Goal: Task Accomplishment & Management: Manage account settings

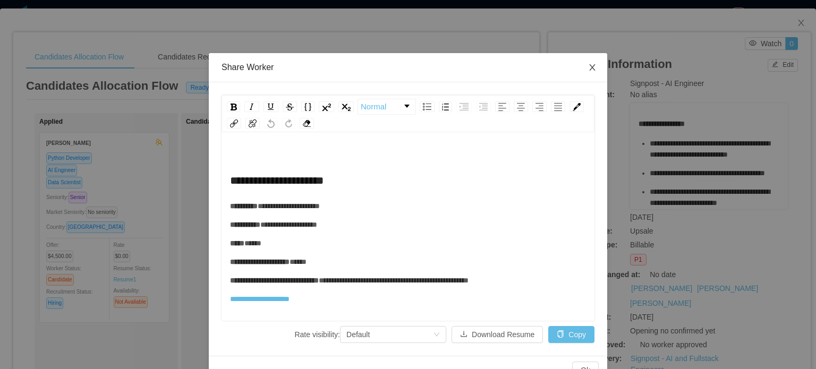
click at [592, 69] on icon "icon: close" at bounding box center [592, 67] width 9 height 9
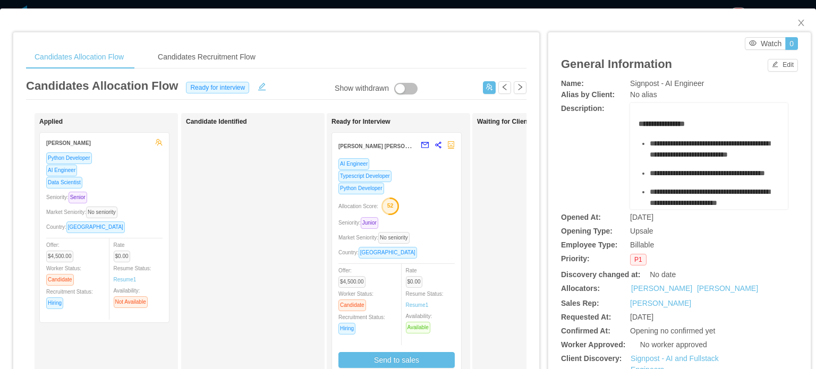
scroll to position [86, 0]
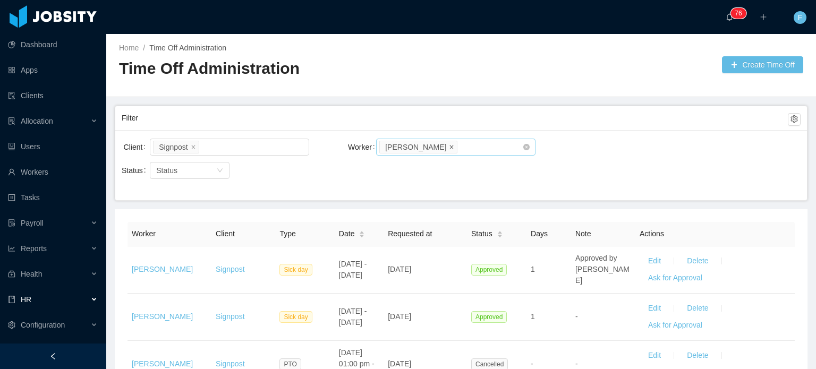
click at [449, 147] on icon "icon: close" at bounding box center [451, 146] width 5 height 5
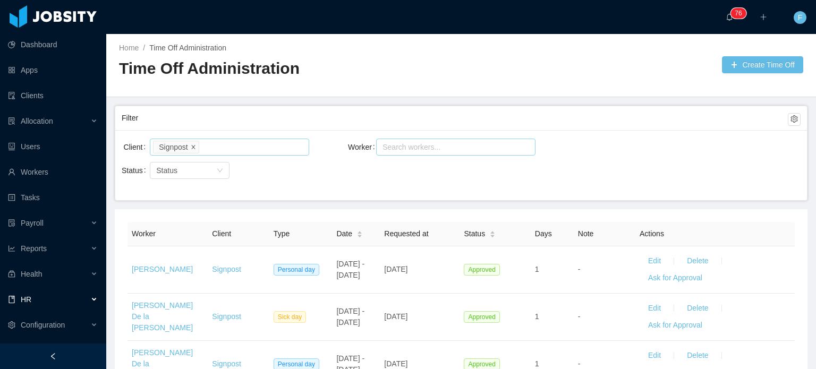
click at [193, 145] on icon "icon: close" at bounding box center [193, 147] width 4 height 4
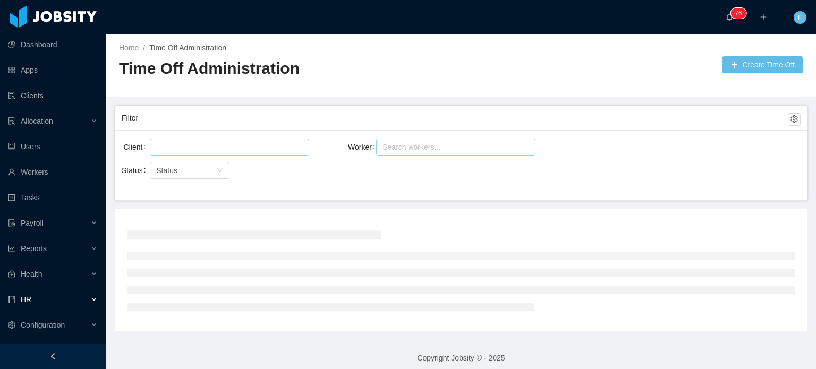
click at [193, 145] on div at bounding box center [228, 147] width 150 height 16
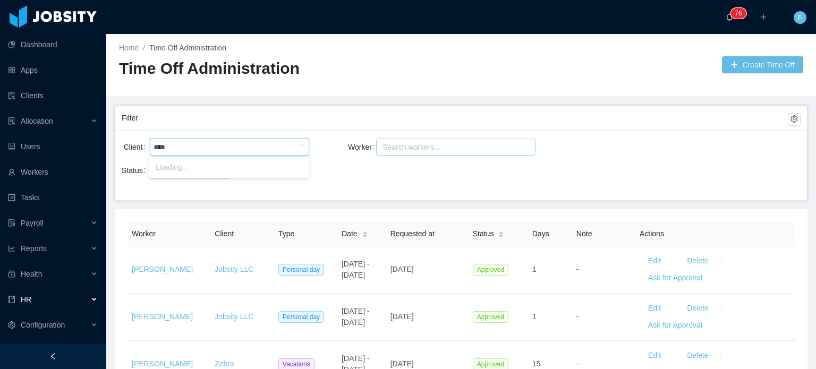
type input "*****"
click at [185, 162] on li "AgateSoftware" at bounding box center [228, 167] width 159 height 17
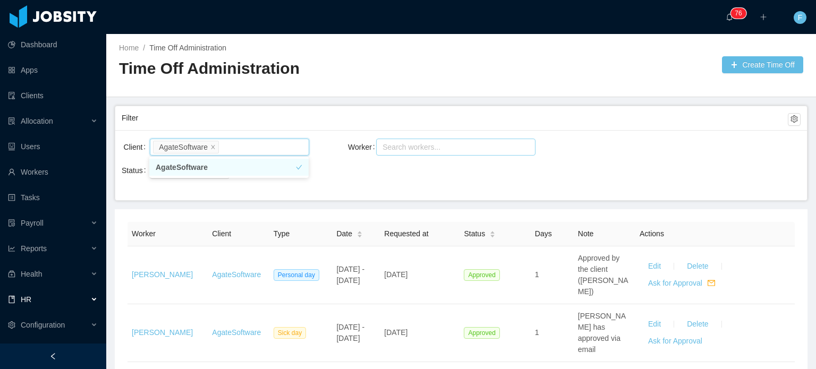
click at [408, 140] on div "Search workers..." at bounding box center [451, 147] width 145 height 16
type input "****"
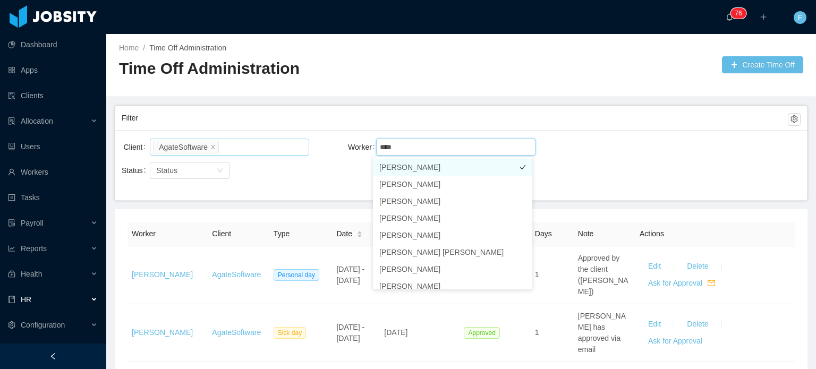
click at [423, 165] on li "Joshua Platero" at bounding box center [452, 167] width 159 height 17
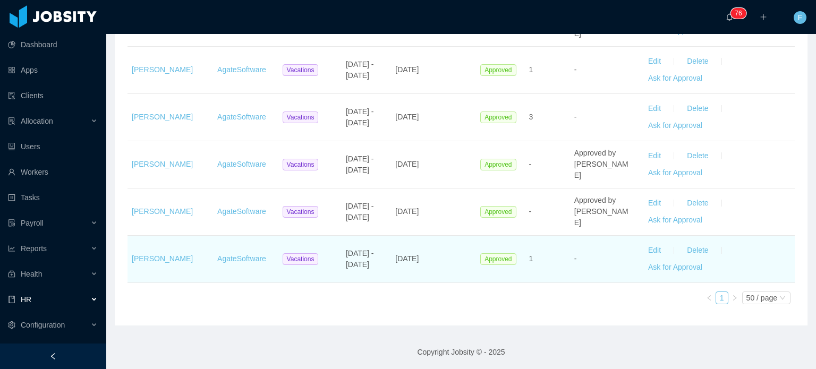
scroll to position [341, 0]
